Goal: Task Accomplishment & Management: Manage account settings

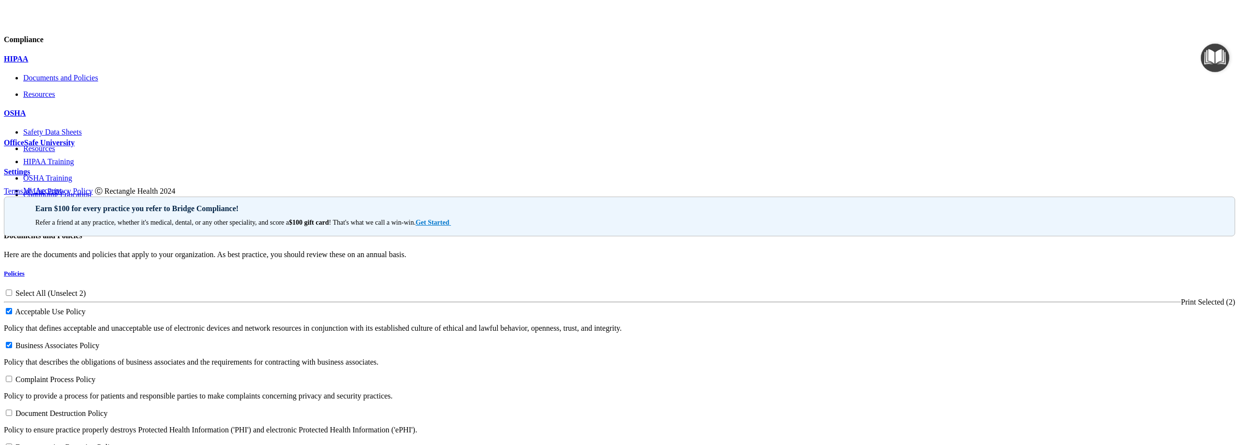
scroll to position [48, 0]
click at [95, 375] on span "Complaint Process Policy" at bounding box center [55, 379] width 80 height 8
click at [12, 376] on input "checkbox" at bounding box center [9, 379] width 6 height 6
checkbox input "true"
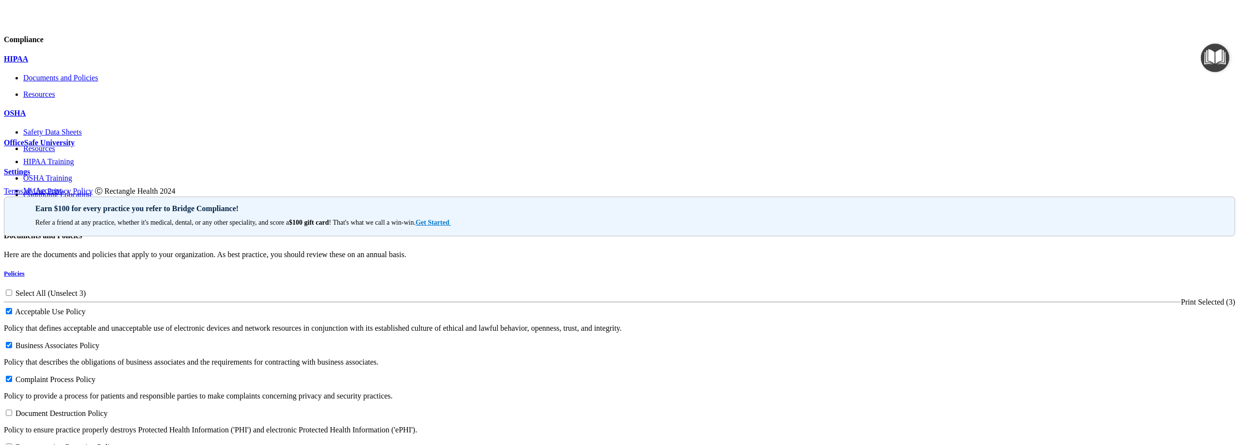
click at [107, 409] on span "Document Destruction Policy" at bounding box center [61, 413] width 92 height 8
click at [12, 409] on input "checkbox" at bounding box center [9, 412] width 6 height 6
checkbox input "true"
click at [117, 443] on span "Documentation Retention Policy" at bounding box center [66, 447] width 102 height 8
click at [12, 443] on input "checkbox" at bounding box center [9, 446] width 6 height 6
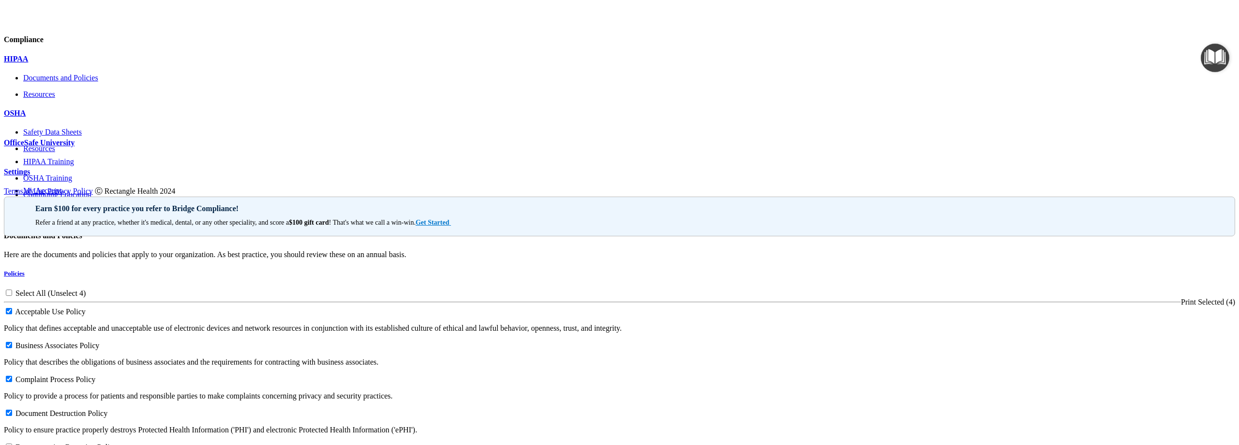
checkbox input "true"
